Goal: Complete application form

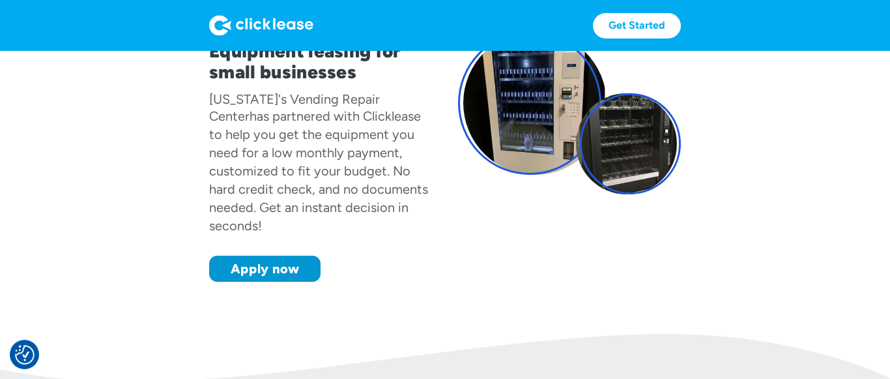
scroll to position [66, 0]
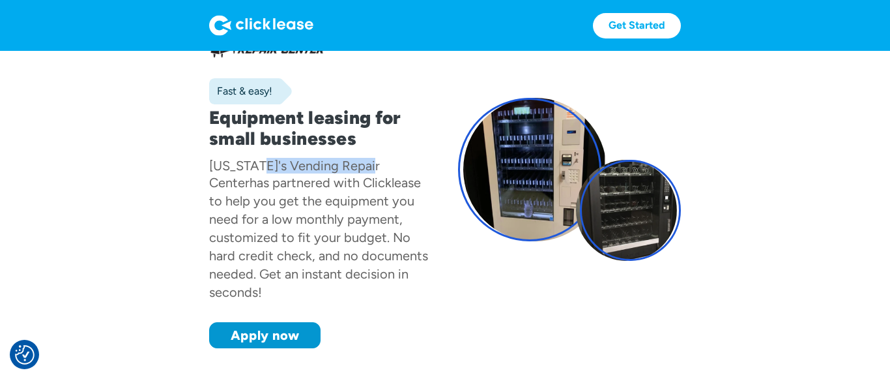
drag, startPoint x: 266, startPoint y: 172, endPoint x: 365, endPoint y: 173, distance: 99.0
click at [365, 173] on div "[US_STATE]'s Vending Repair Center" at bounding box center [294, 174] width 171 height 33
click at [366, 172] on div "[US_STATE]'s Vending Repair Center" at bounding box center [294, 174] width 171 height 33
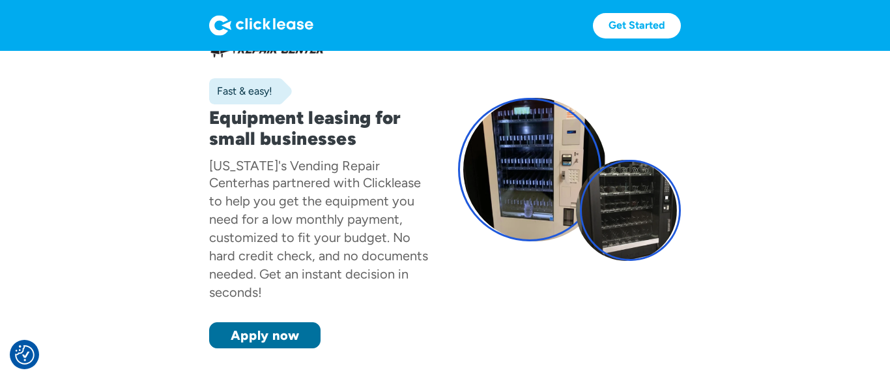
click at [283, 322] on link "Apply now" at bounding box center [264, 335] width 111 height 26
